Goal: Task Accomplishment & Management: Manage account settings

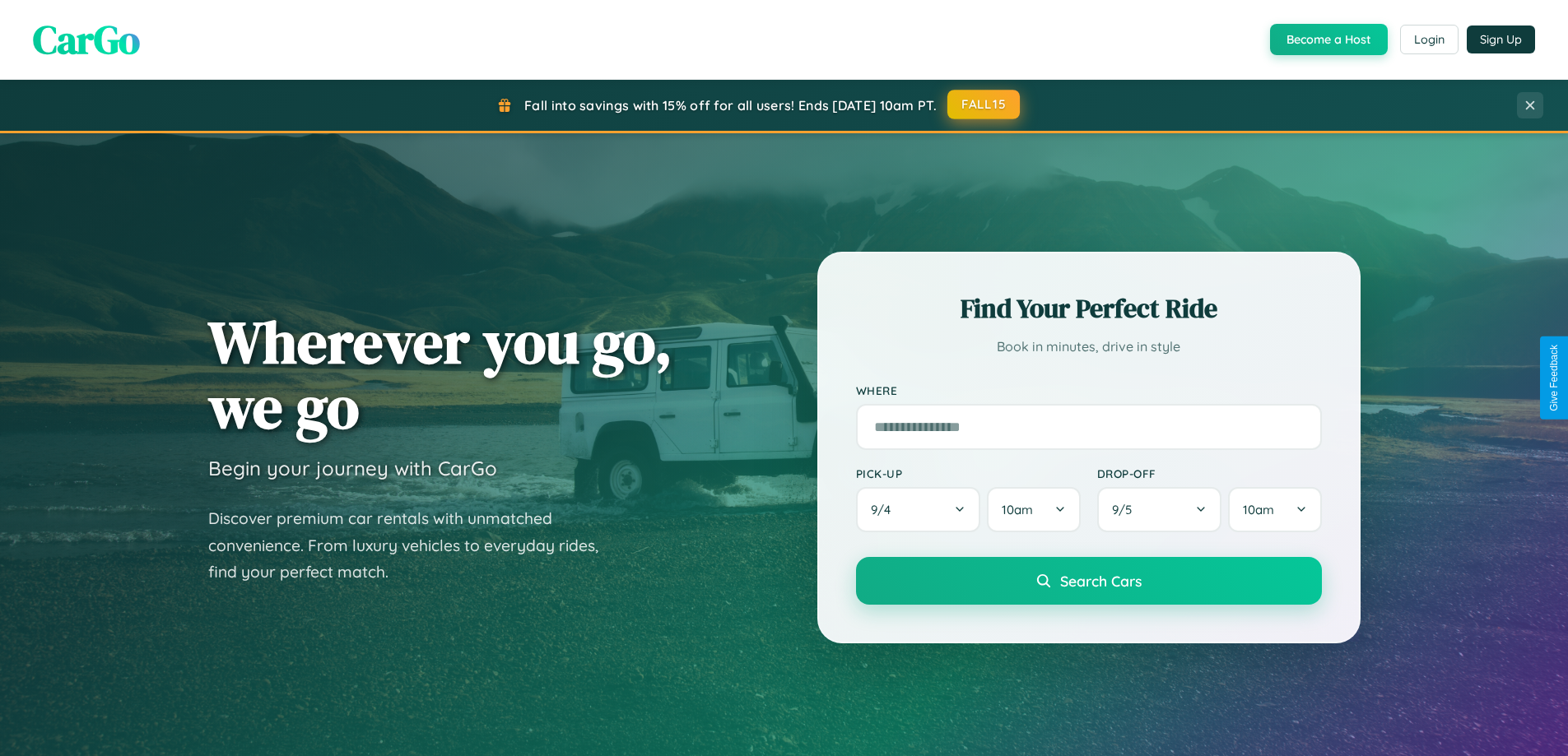
click at [984, 105] on button "FALL15" at bounding box center [982, 105] width 72 height 30
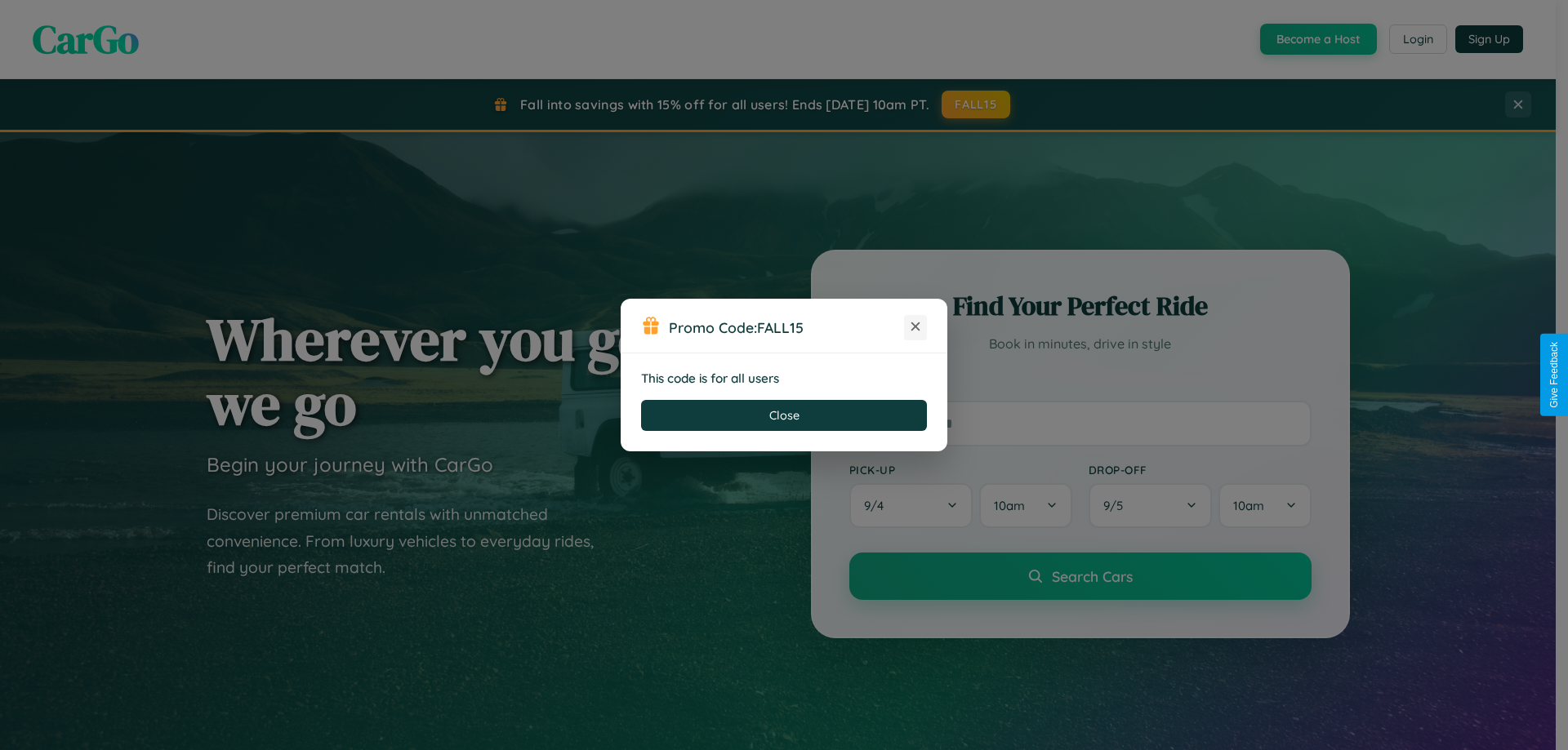
click at [916, 328] on icon at bounding box center [915, 326] width 17 height 17
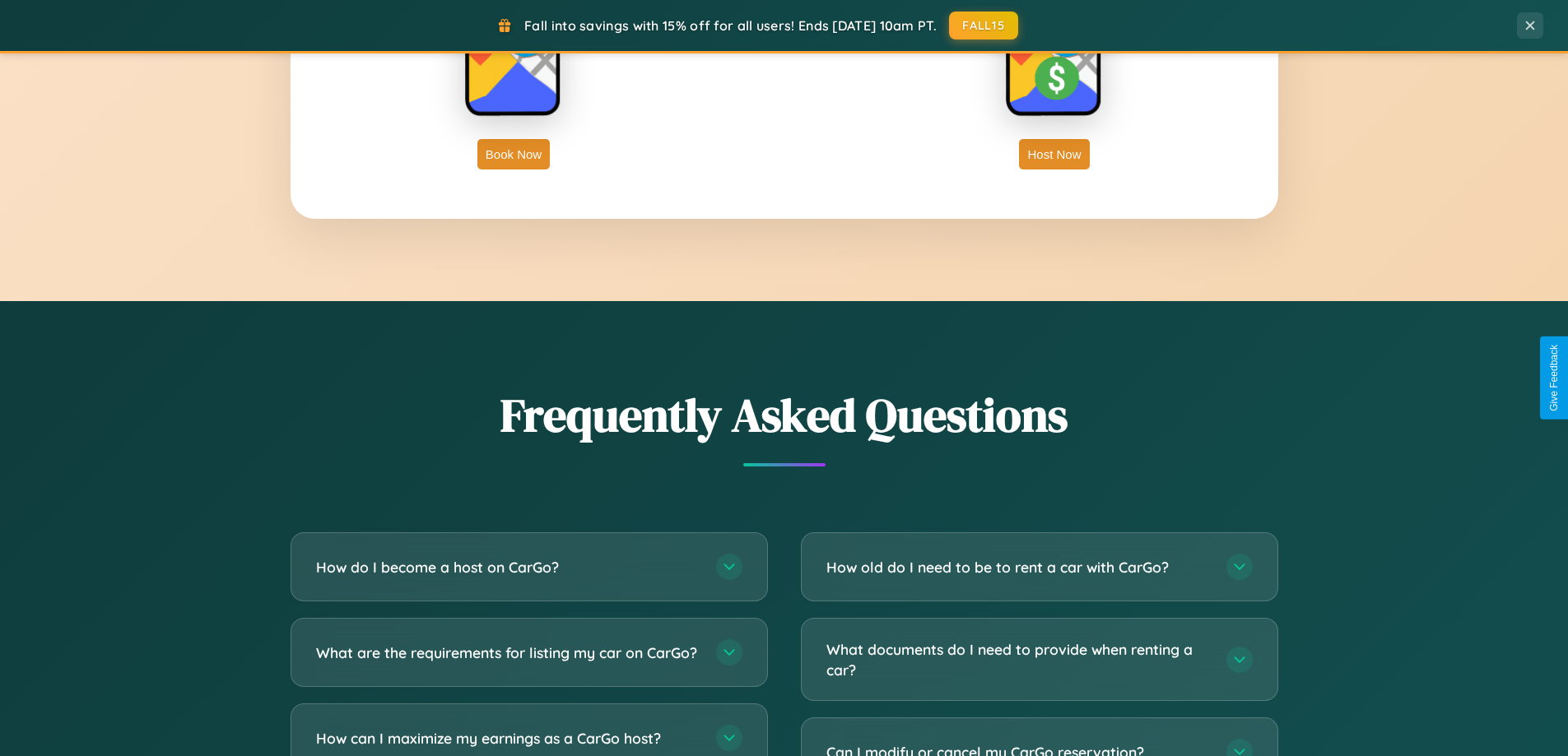
scroll to position [3167, 0]
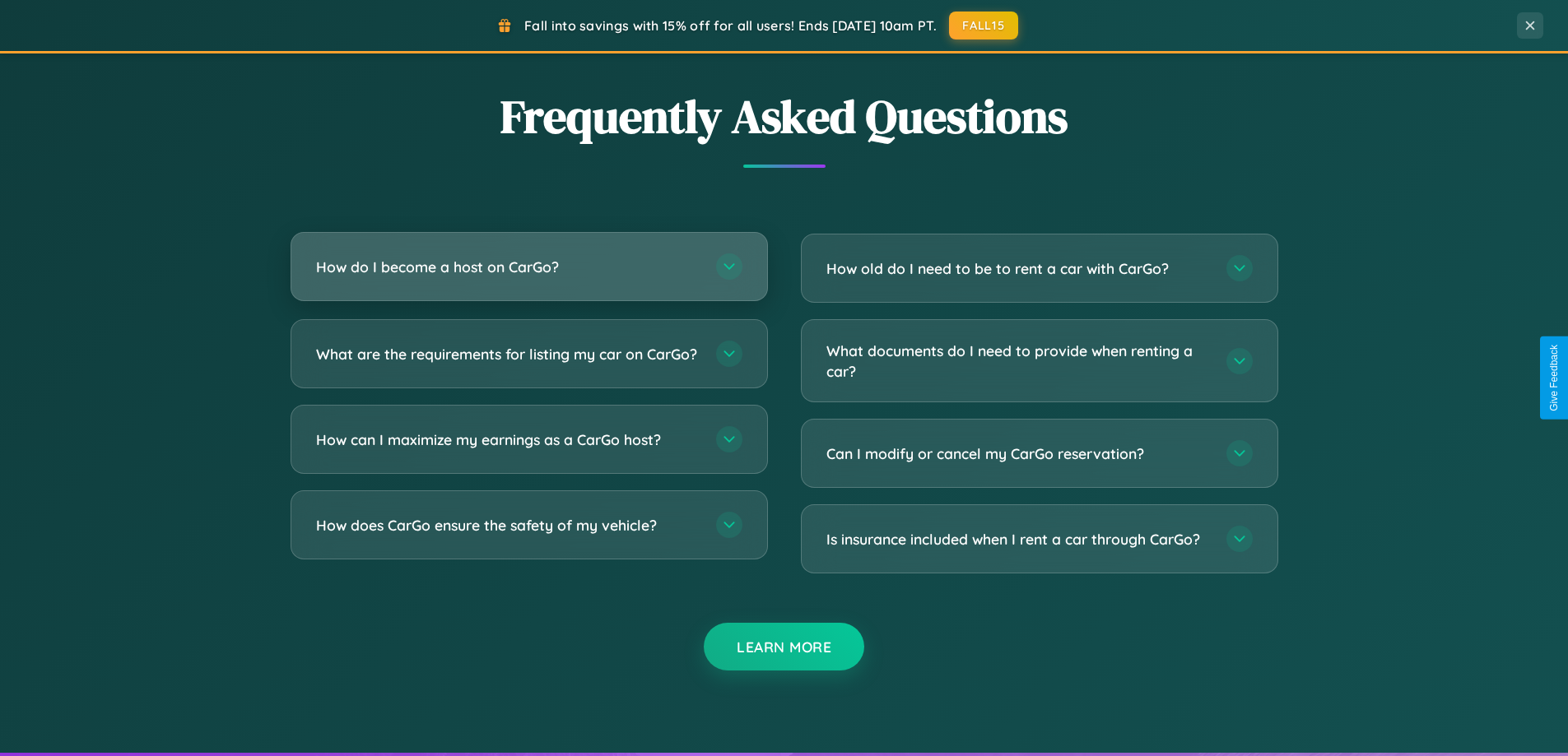
click at [528, 267] on h3 "How do I become a host on CarGo?" at bounding box center [507, 267] width 384 height 21
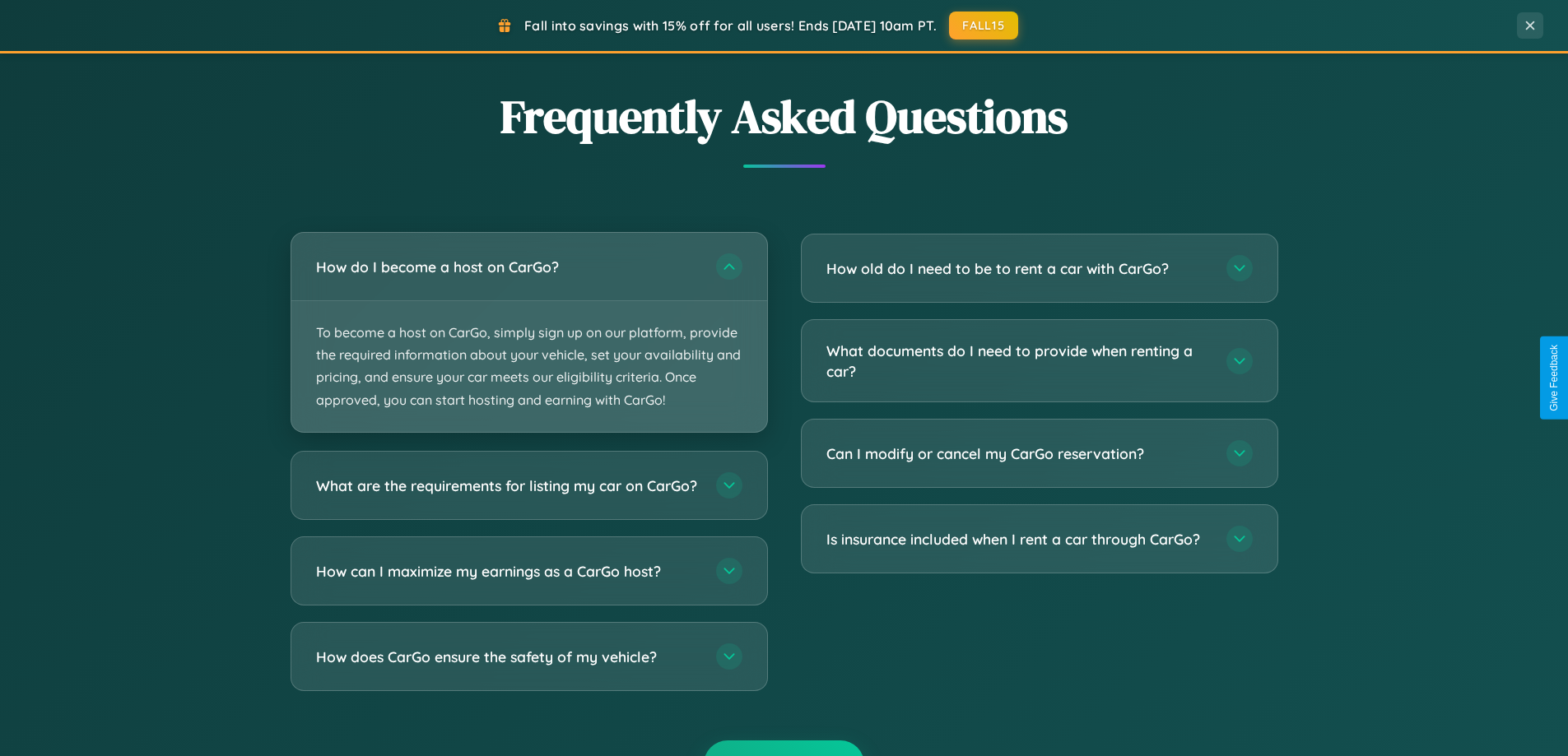
click at [528, 331] on p "To become a host on CarGo, simply sign up on our platform, provide the required…" at bounding box center [528, 366] width 476 height 131
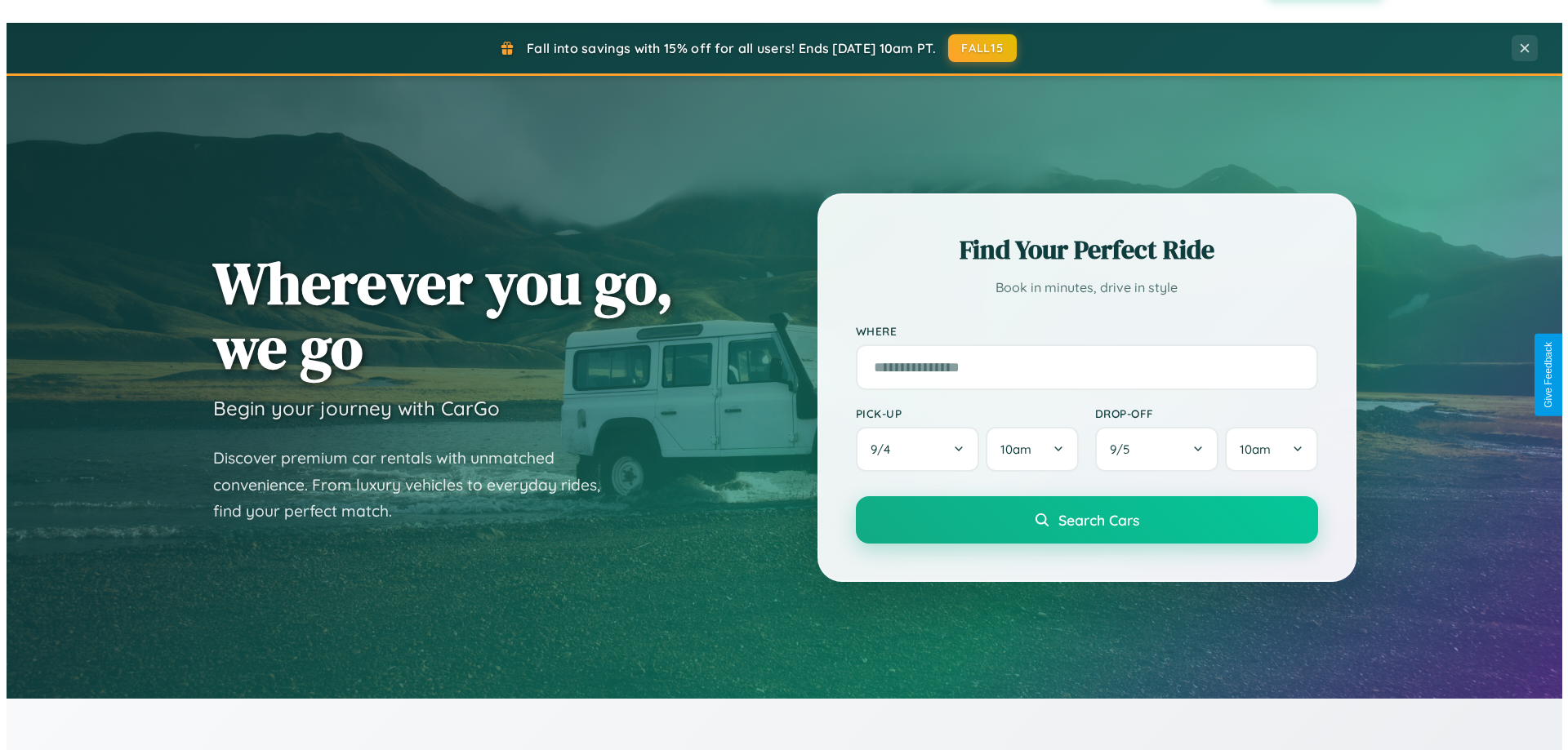
scroll to position [0, 0]
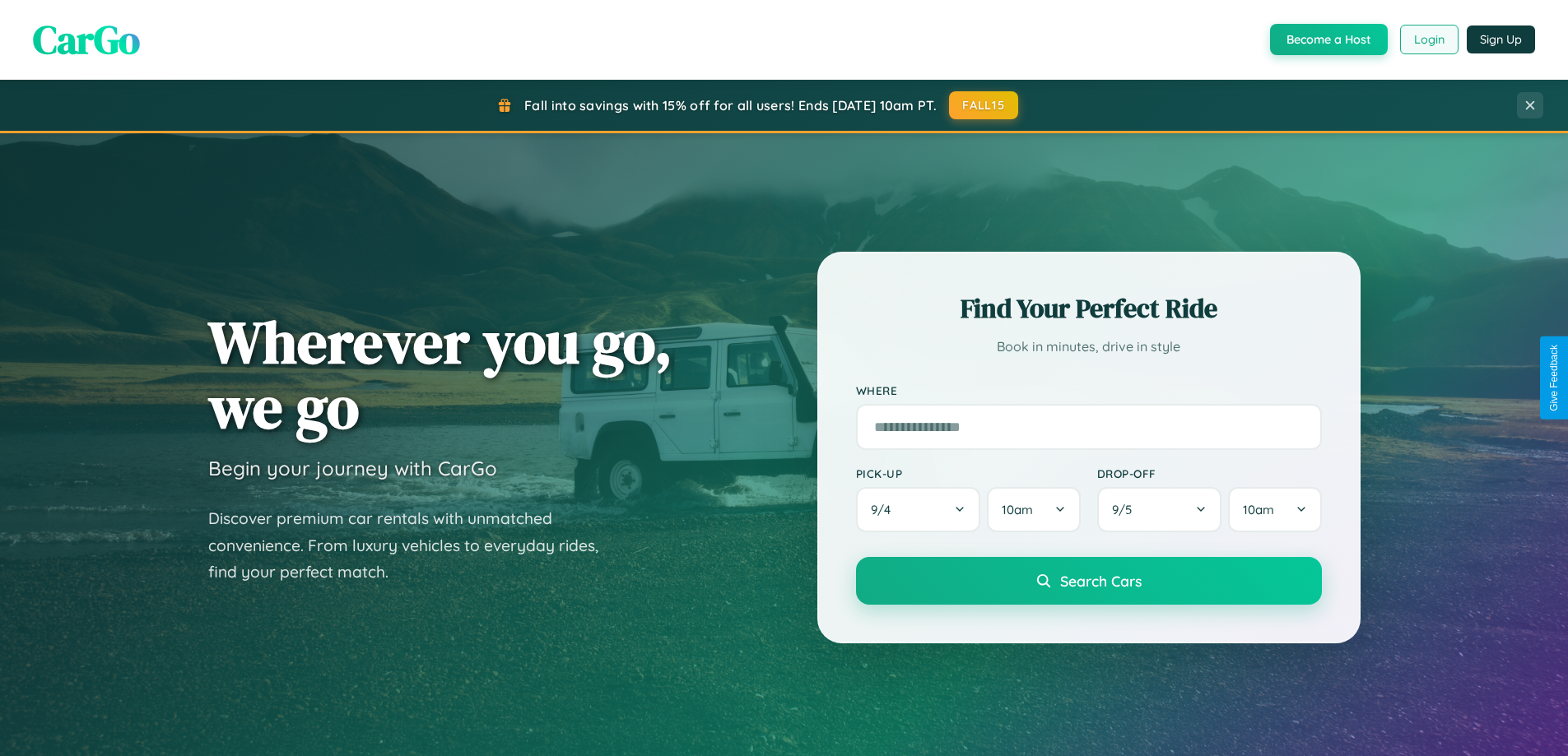
click at [1428, 40] on button "Login" at bounding box center [1429, 40] width 58 height 30
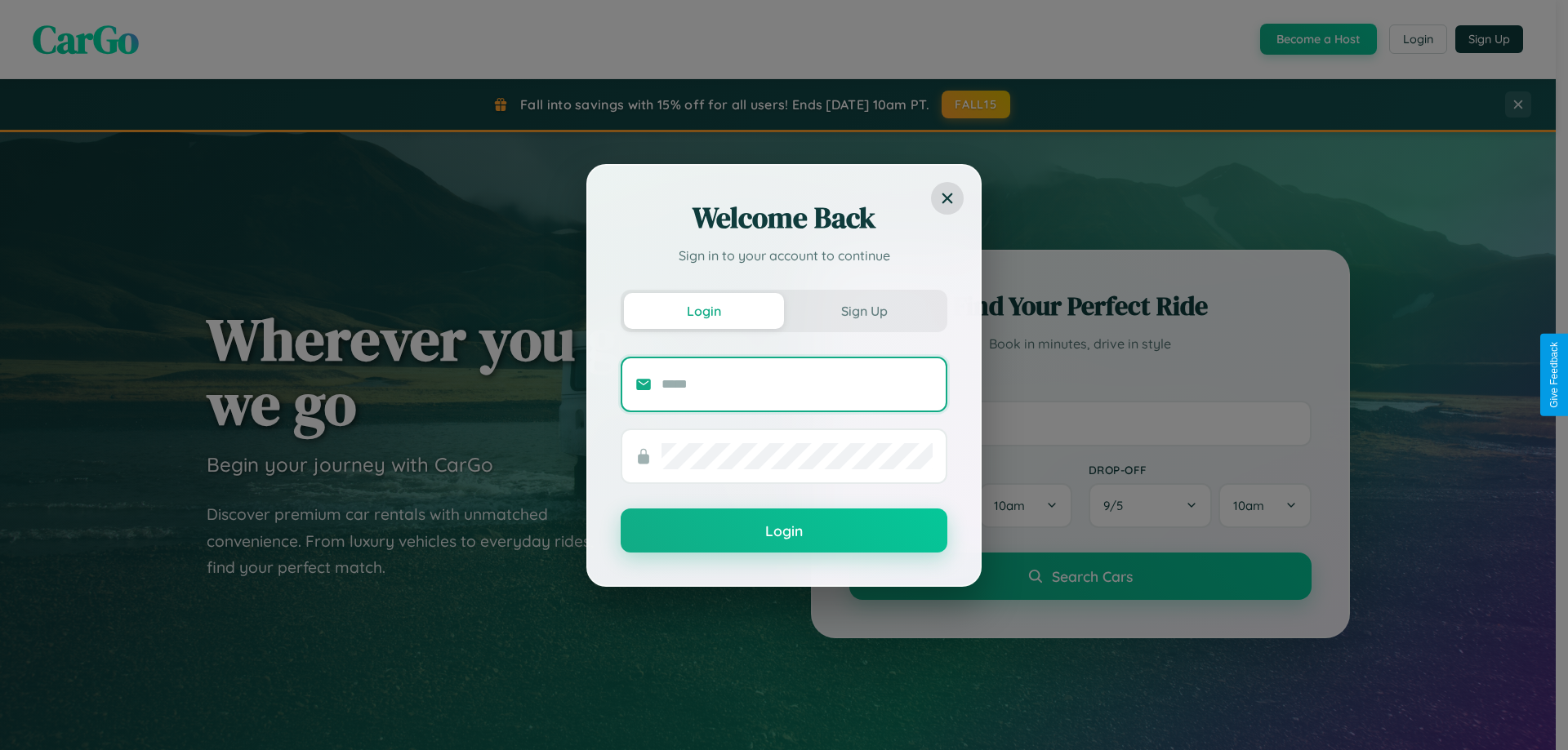
click at [797, 384] on input "text" at bounding box center [797, 384] width 271 height 27
type input "**********"
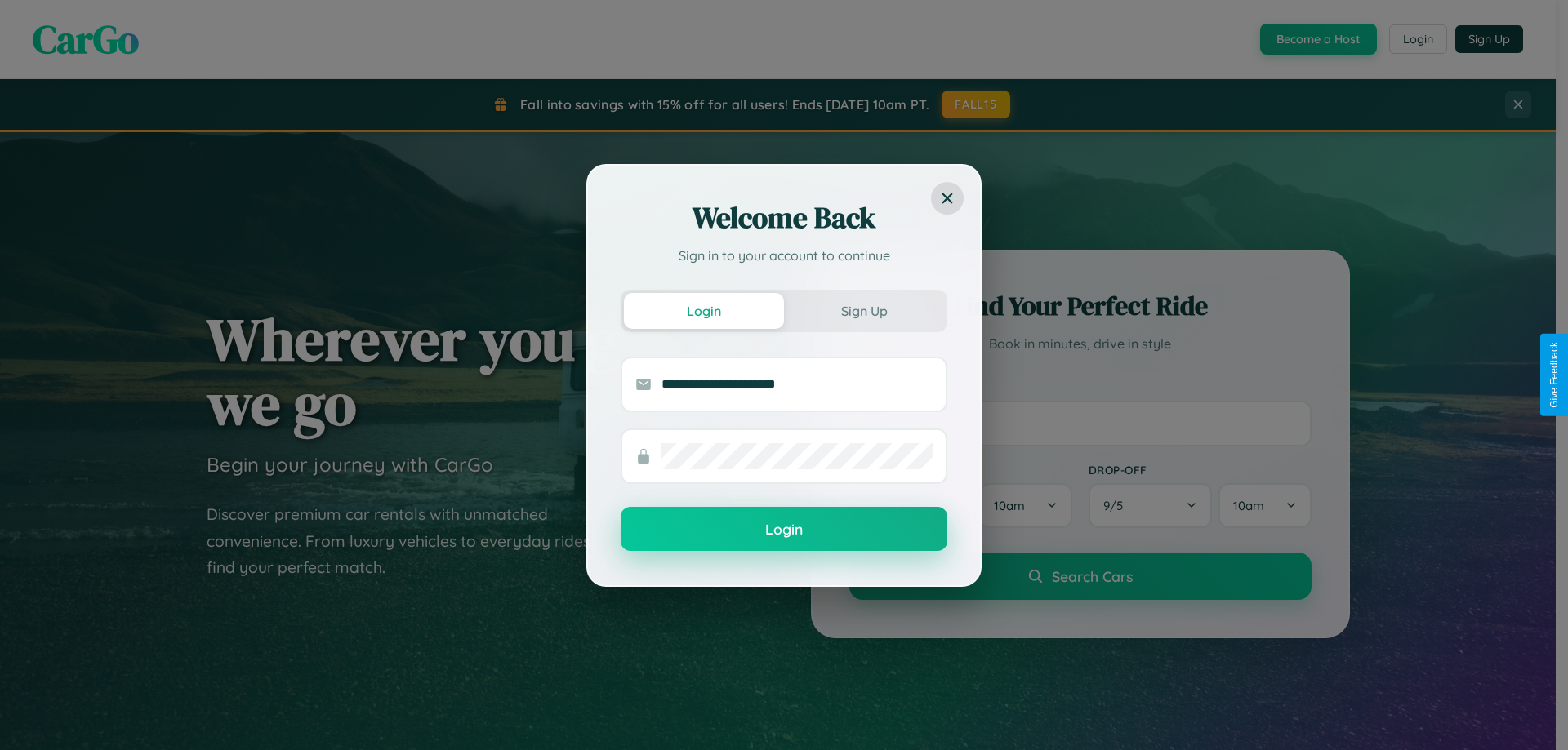
click at [784, 530] on button "Login" at bounding box center [784, 529] width 327 height 44
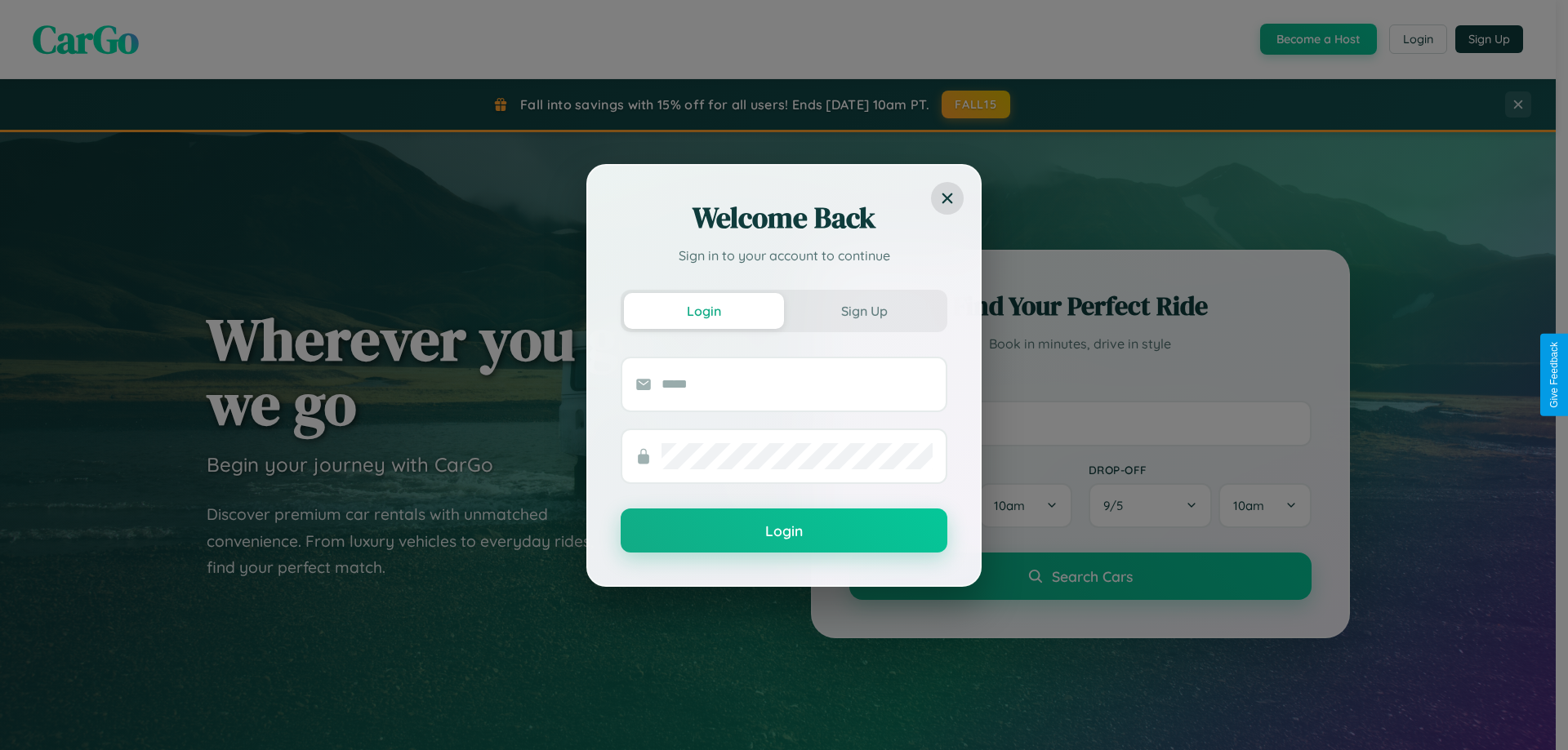
scroll to position [48, 0]
